Goal: Check status: Check status

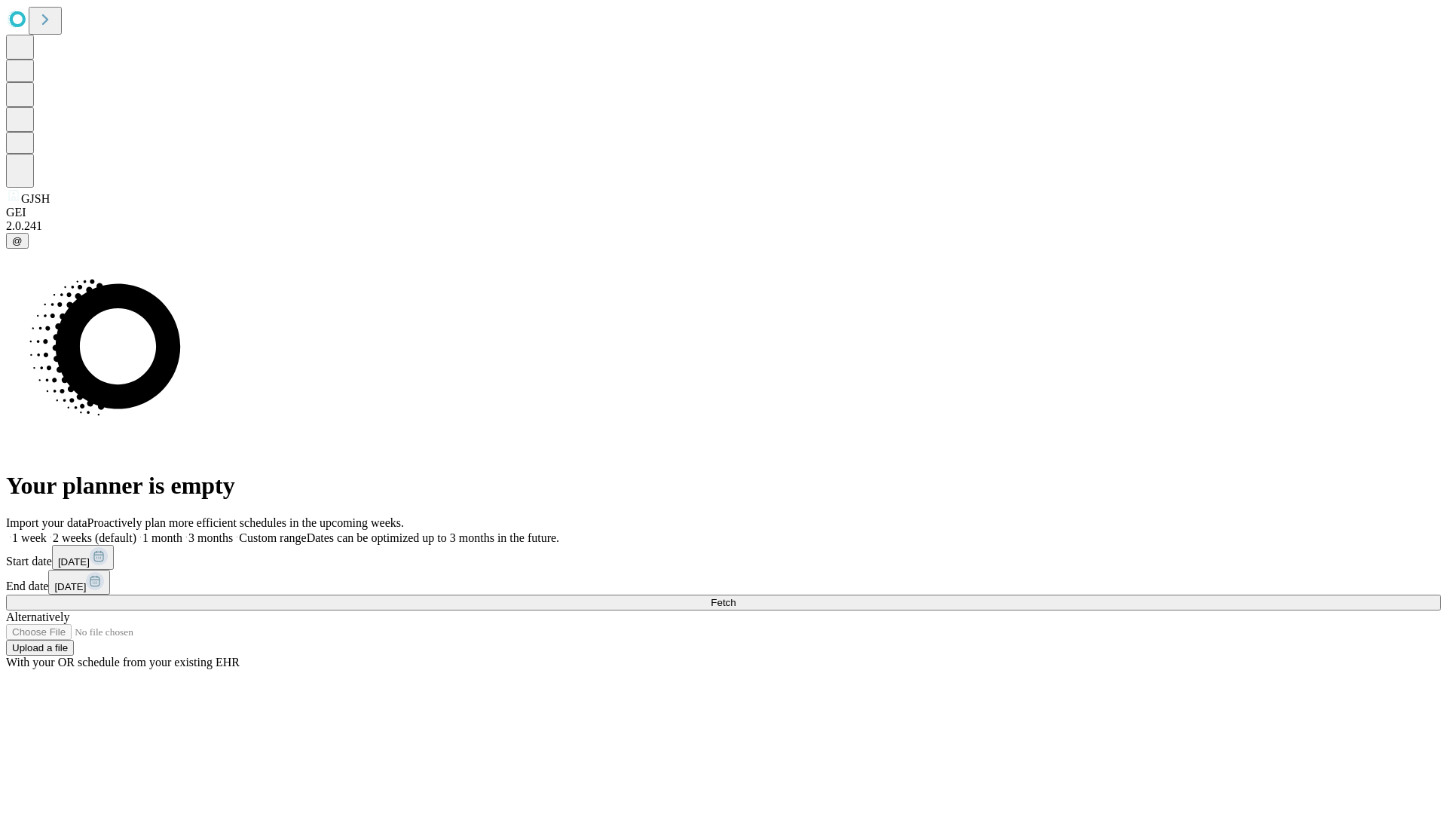
click at [735, 597] on span "Fetch" at bounding box center [723, 602] width 25 height 11
